Goal: Task Accomplishment & Management: Use online tool/utility

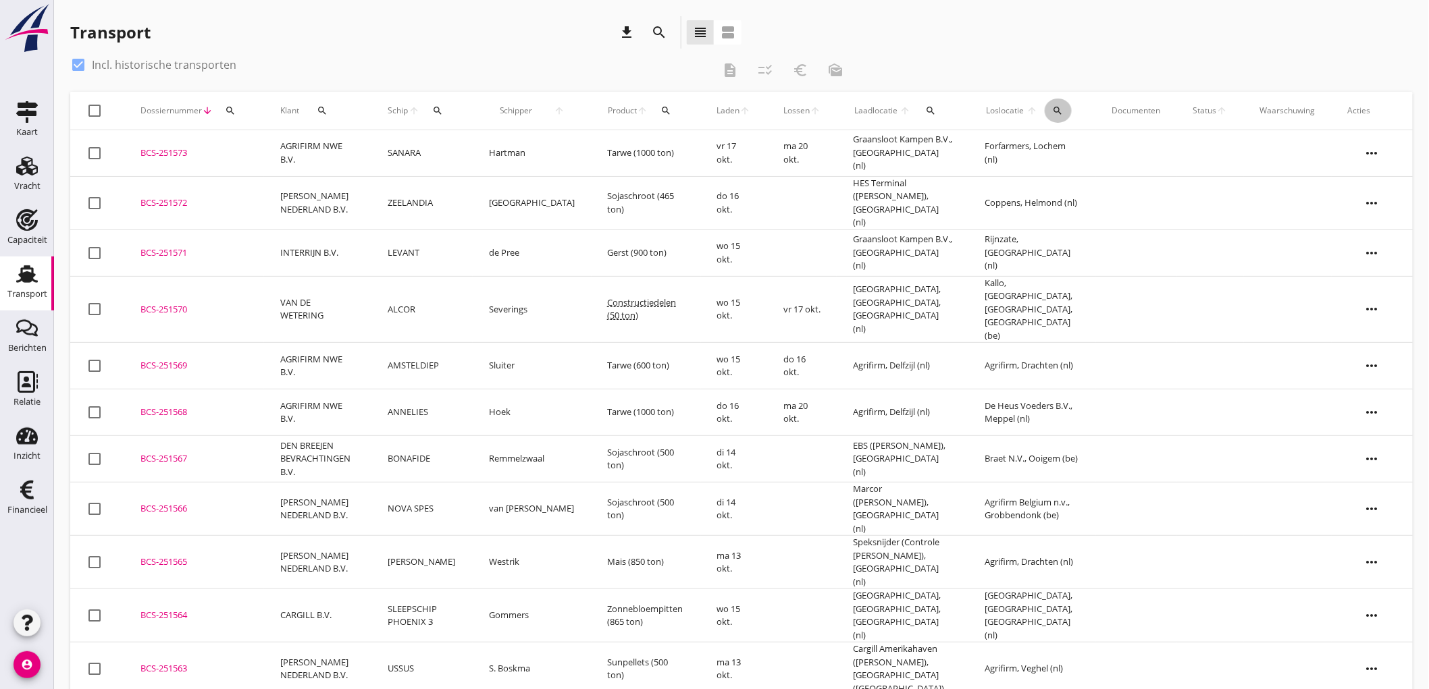
click at [1055, 109] on icon "search" at bounding box center [1058, 110] width 11 height 11
click at [1069, 147] on input "text" at bounding box center [1138, 150] width 140 height 22
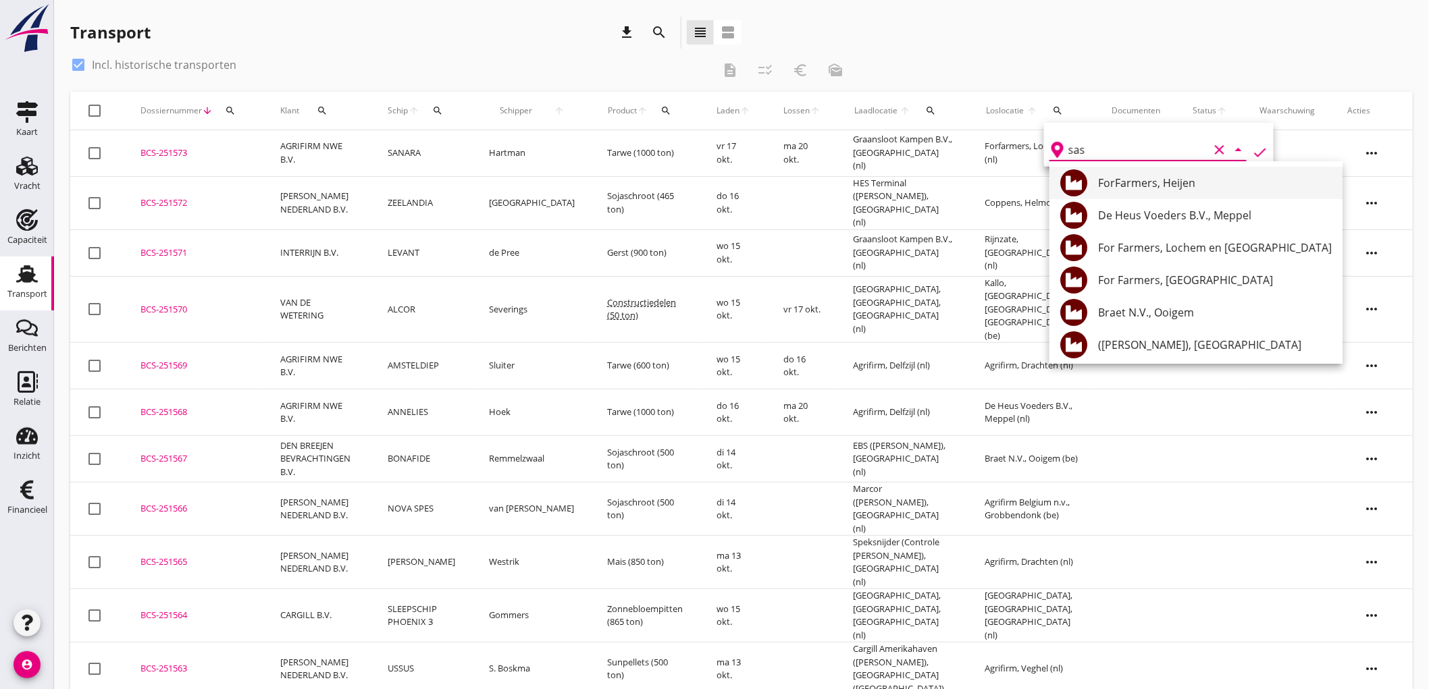
type input "sas"
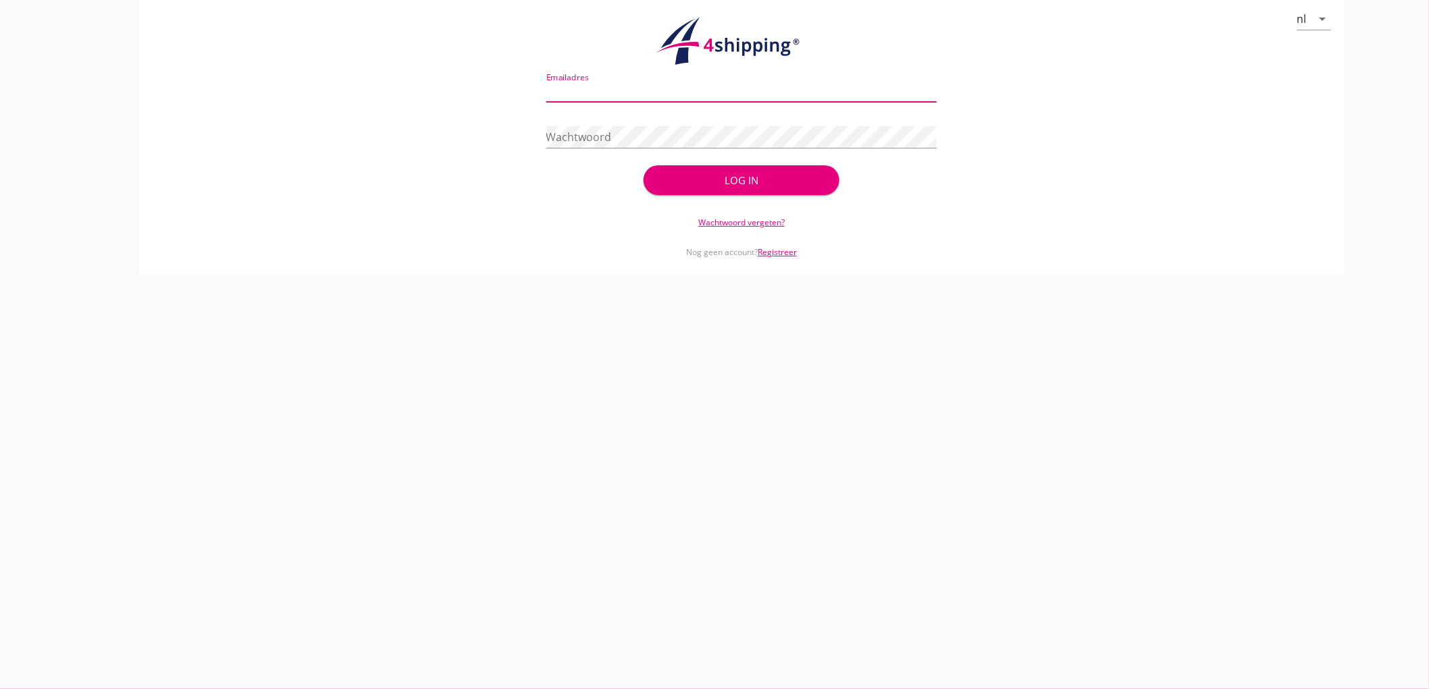
click at [565, 86] on input "Emailadres" at bounding box center [741, 91] width 391 height 22
type input "[EMAIL_ADDRESS][DOMAIN_NAME]"
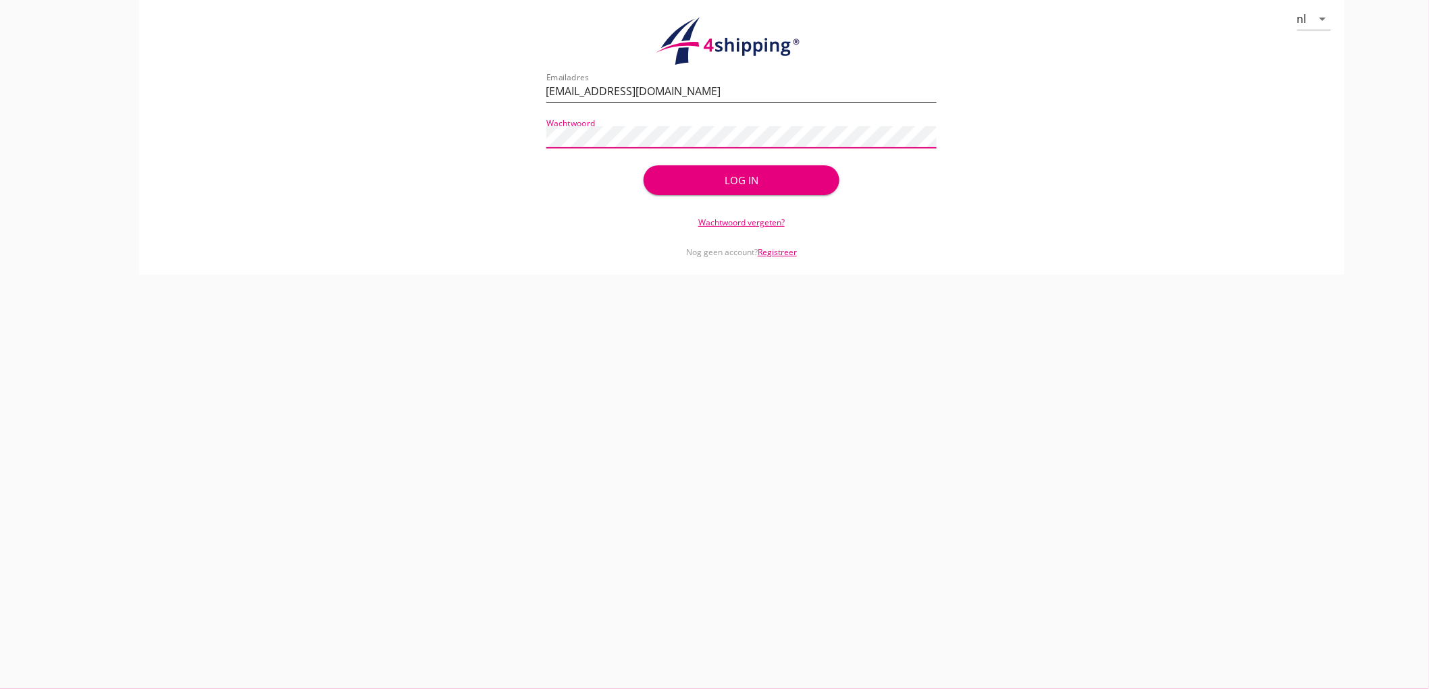
click at [643, 165] on button "Log in" at bounding box center [740, 180] width 195 height 30
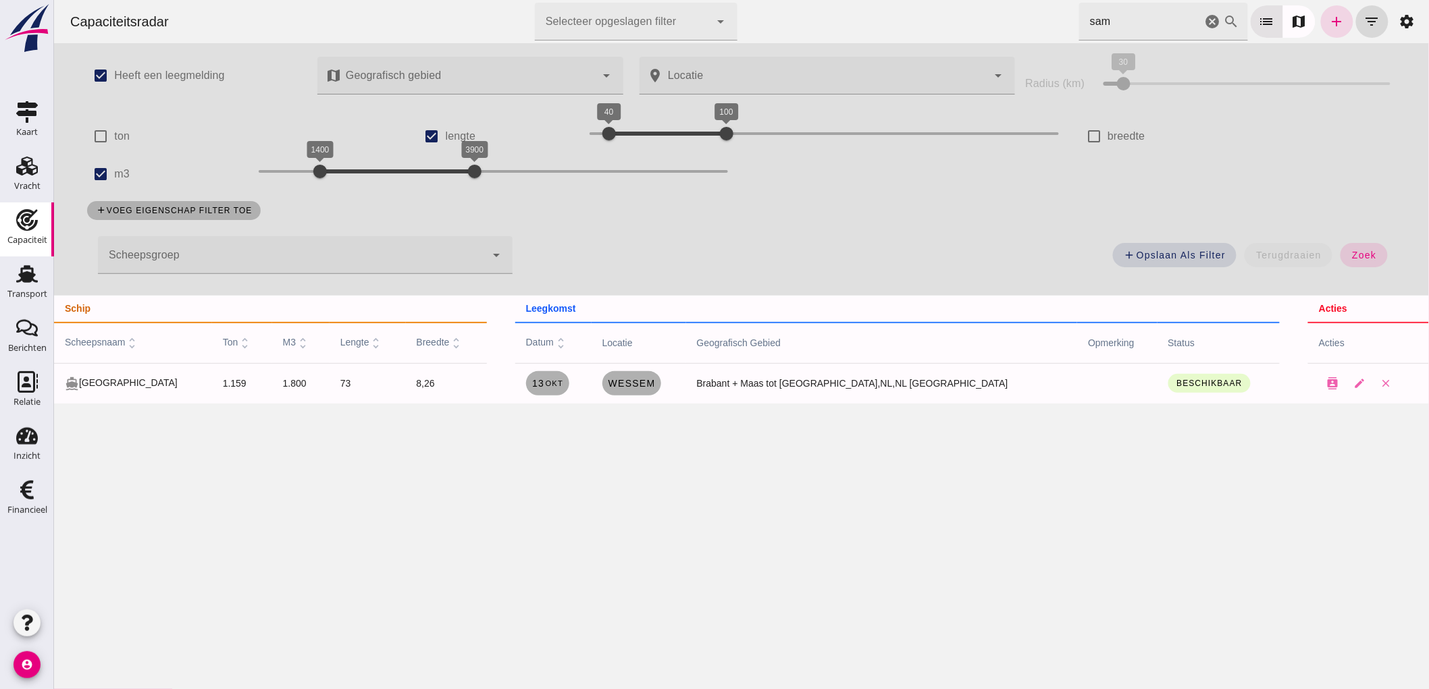
click at [1112, 18] on input "sam" at bounding box center [1139, 22] width 123 height 38
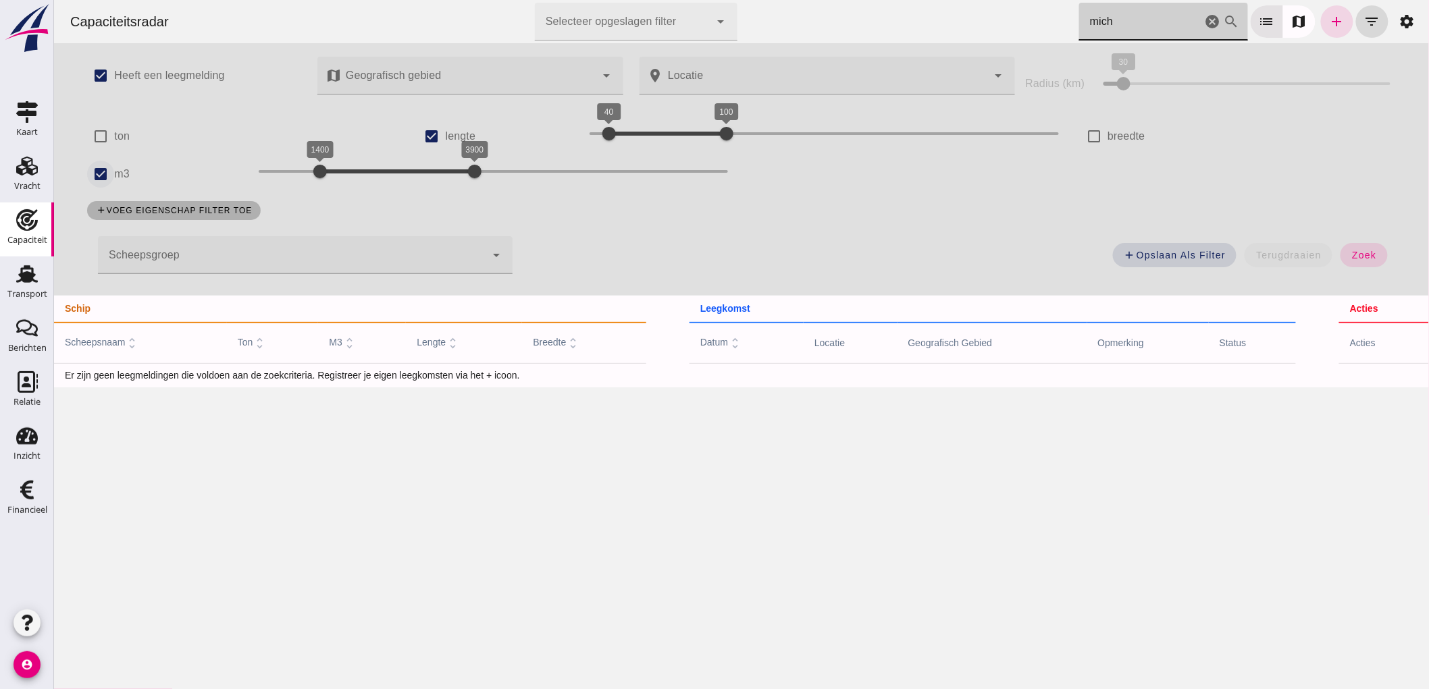
type input "mich"
click at [105, 171] on input "m3" at bounding box center [99, 174] width 27 height 27
checkbox input "false"
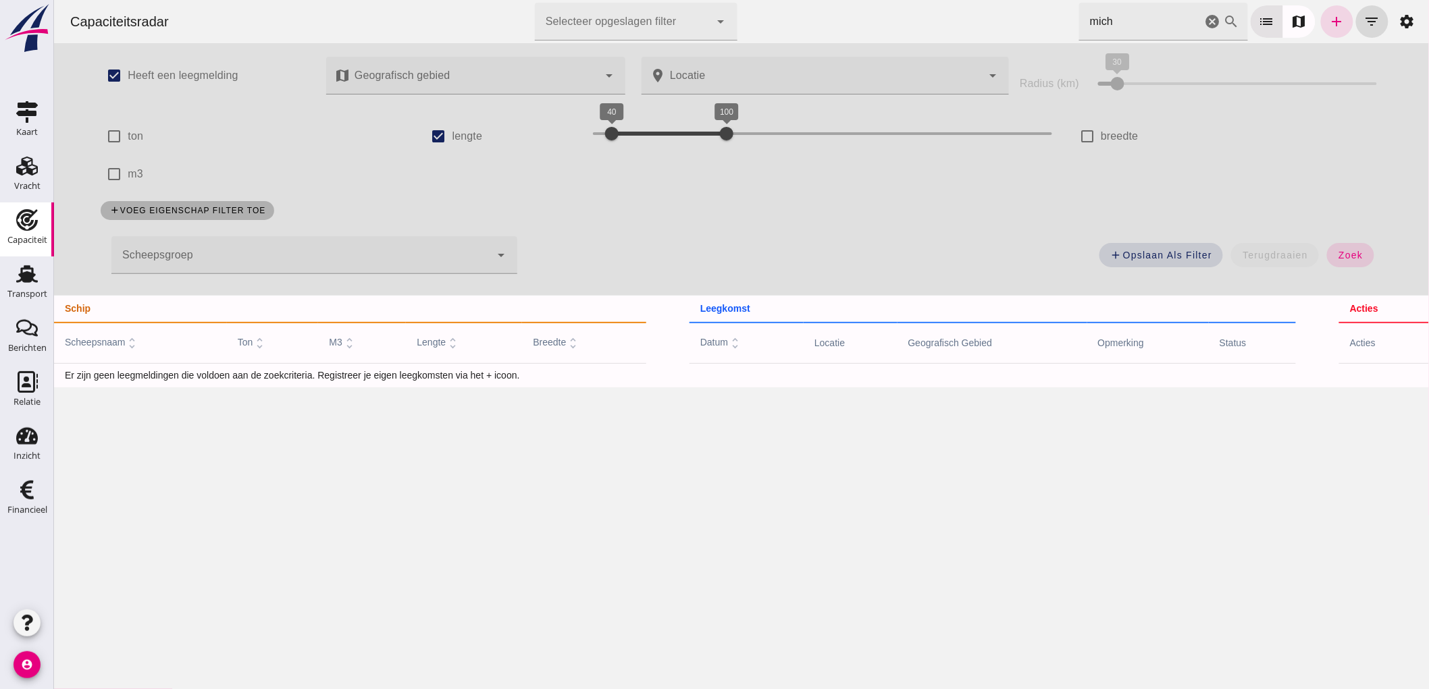
click at [455, 134] on label "lengte" at bounding box center [467, 136] width 30 height 38
click at [452, 134] on input "lengte" at bounding box center [438, 136] width 27 height 27
checkbox input "false"
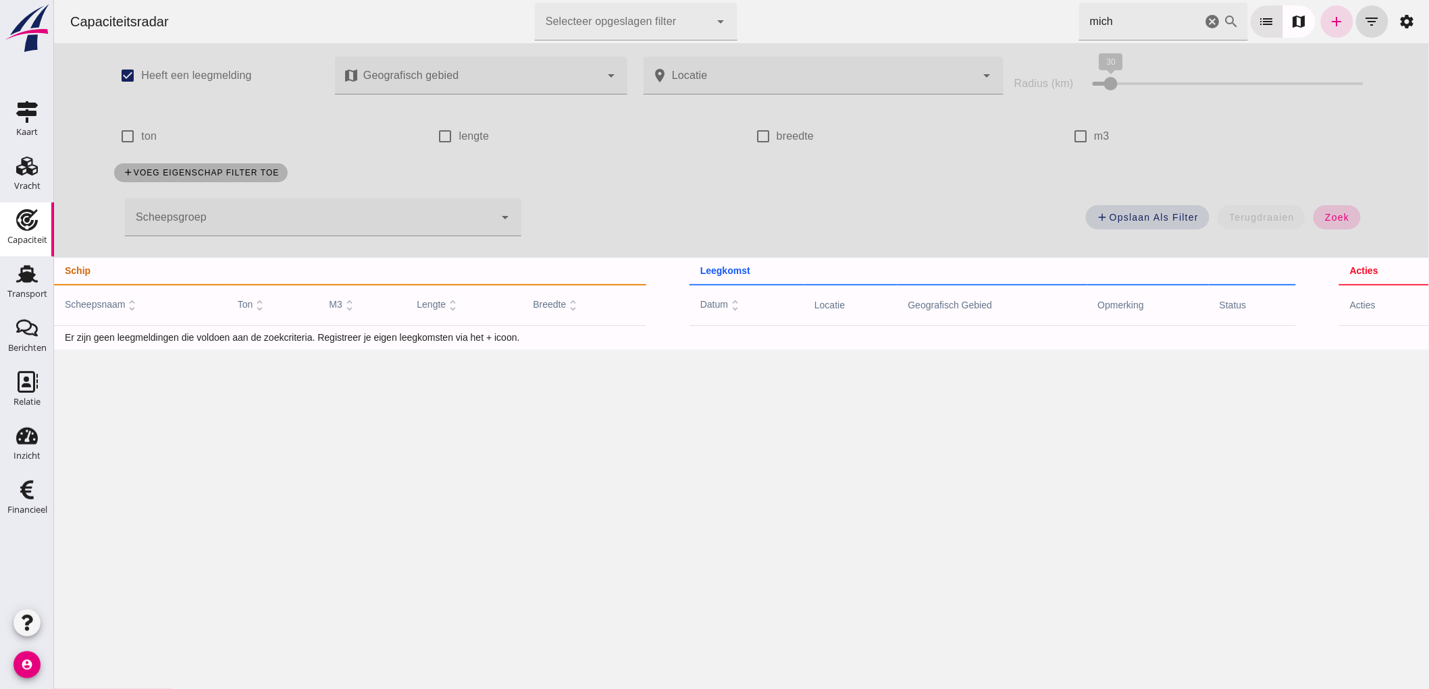
click at [1313, 217] on button "zoek" at bounding box center [1336, 217] width 47 height 24
